Goal: Check status

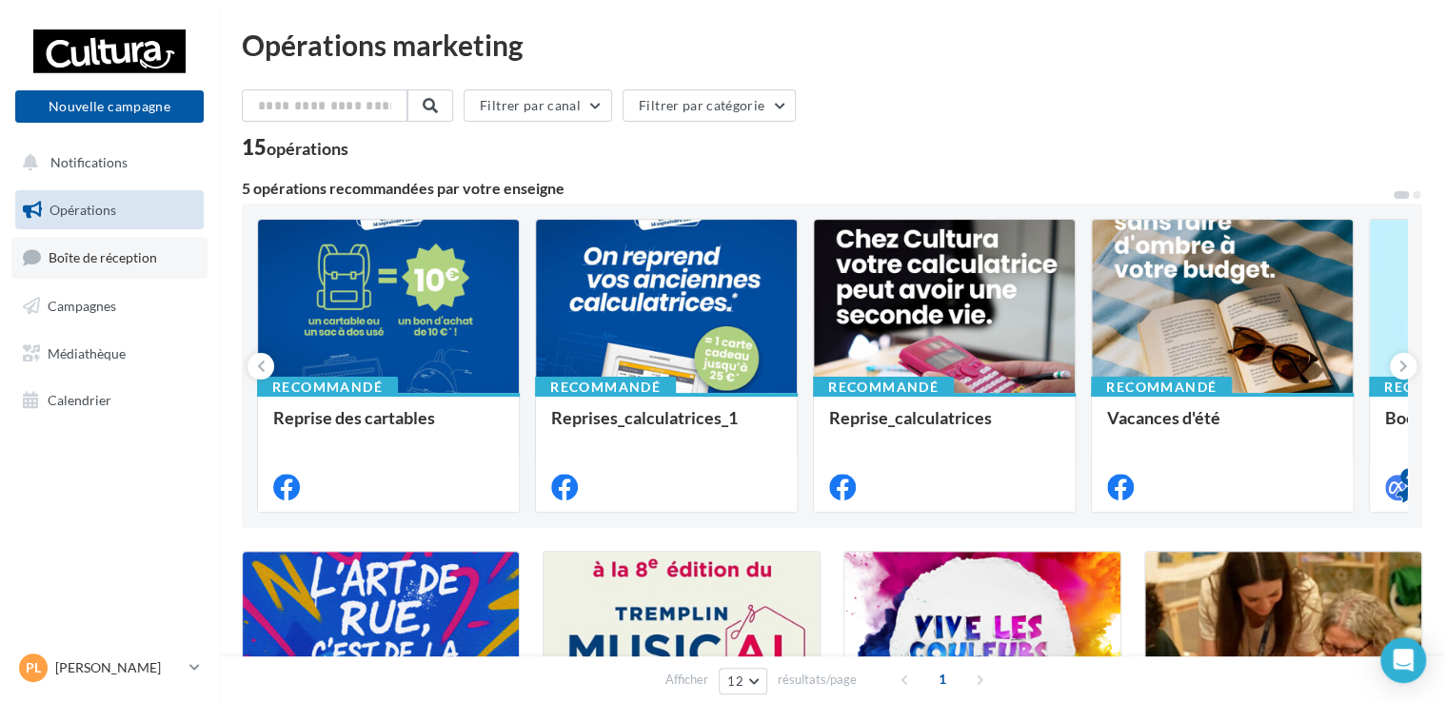
click at [99, 261] on span "Boîte de réception" at bounding box center [103, 257] width 109 height 16
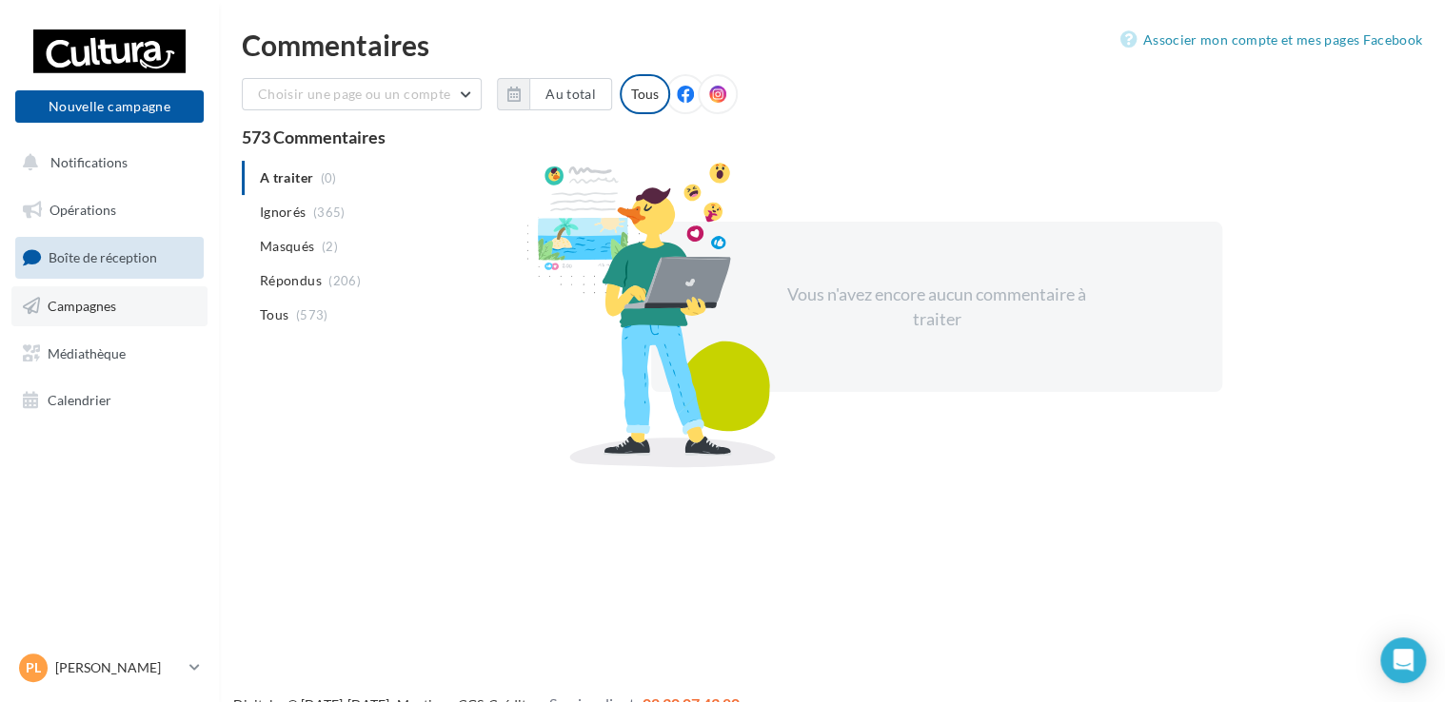
click at [106, 303] on span "Campagnes" at bounding box center [82, 306] width 69 height 16
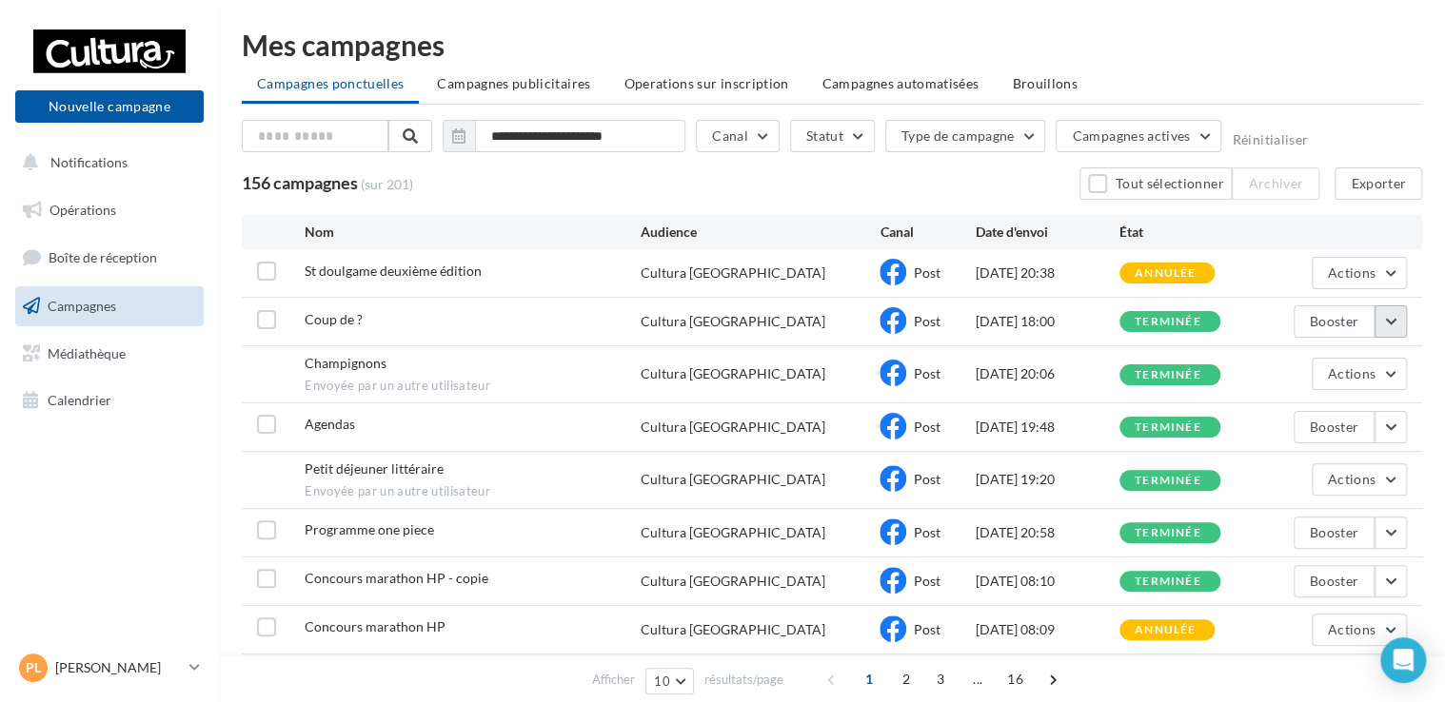
click at [1388, 325] on button "button" at bounding box center [1390, 322] width 32 height 32
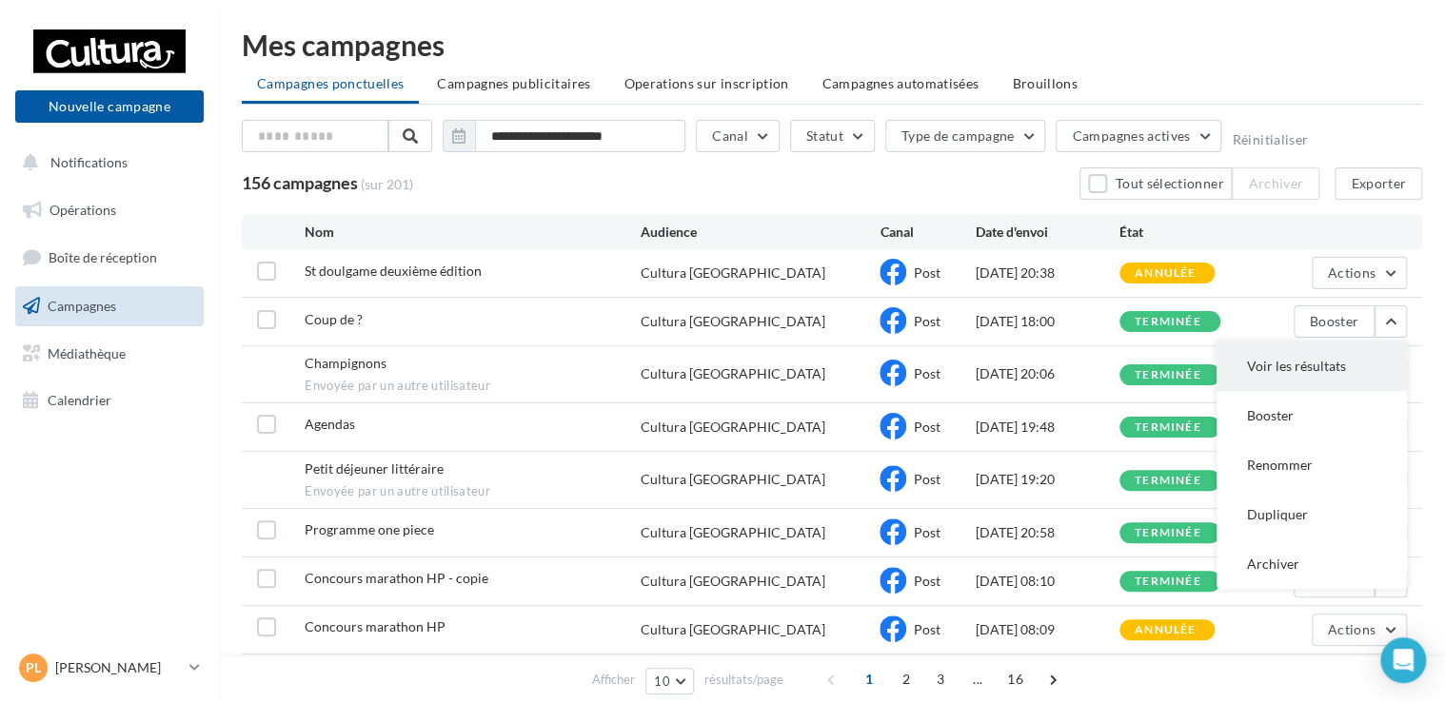
click at [1260, 370] on button "Voir les résultats" at bounding box center [1311, 366] width 190 height 49
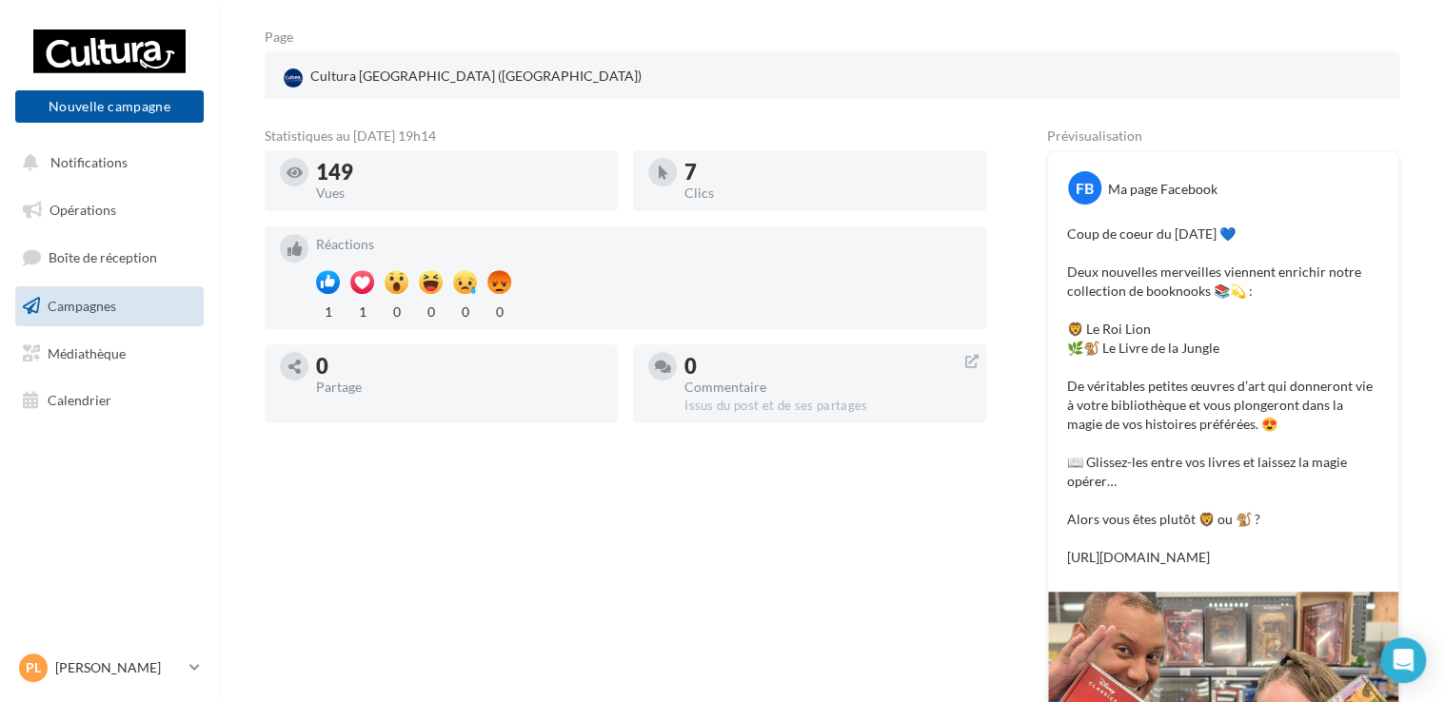
scroll to position [225, 0]
